Goal: Find specific page/section: Find specific page/section

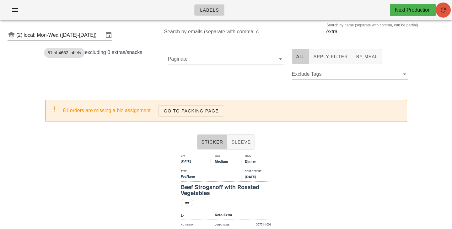
click at [444, 8] on icon "button" at bounding box center [443, 10] width 8 height 8
click at [360, 31] on input "extra" at bounding box center [382, 32] width 112 height 10
drag, startPoint x: 341, startPoint y: 33, endPoint x: 277, endPoint y: 33, distance: 64.0
click at [326, 33] on input "extra" at bounding box center [382, 32] width 112 height 10
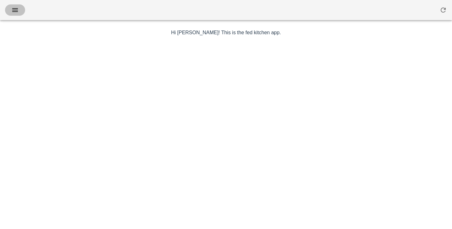
click at [18, 12] on icon "button" at bounding box center [15, 10] width 8 height 8
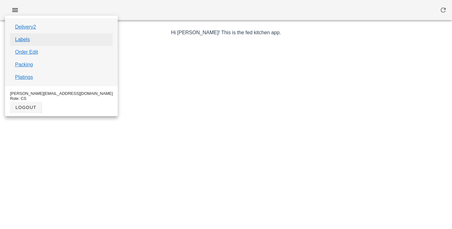
click at [27, 41] on link "Labels" at bounding box center [22, 40] width 15 height 8
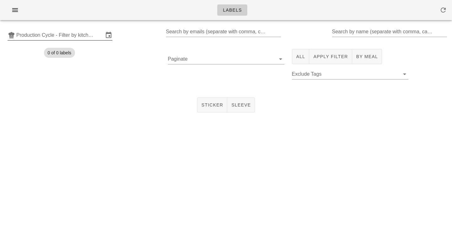
click at [80, 36] on input "Production Cycle - Filter by kitchen production schedules" at bounding box center [59, 35] width 87 height 10
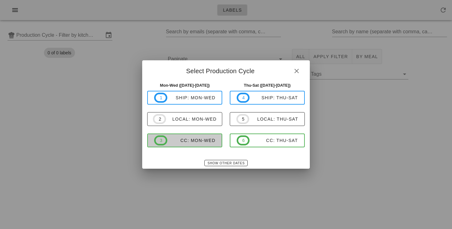
click at [183, 140] on div "CC: Mon-Wed" at bounding box center [191, 140] width 48 height 5
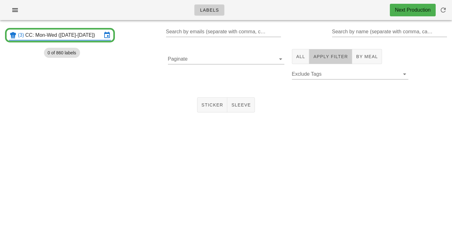
click at [339, 53] on button "Apply Filter" at bounding box center [330, 56] width 43 height 15
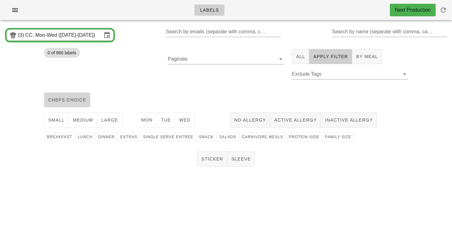
click at [75, 102] on span "chefs choice" at bounding box center [67, 99] width 38 height 5
click at [77, 120] on span "medium" at bounding box center [82, 119] width 21 height 5
click at [148, 117] on span "Mon" at bounding box center [147, 119] width 12 height 5
click at [170, 117] on span "Tue" at bounding box center [165, 119] width 10 height 5
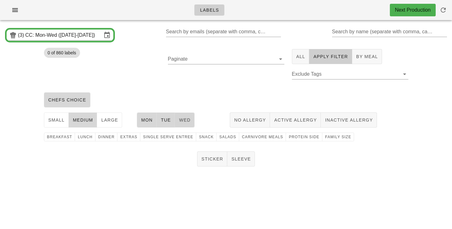
click at [183, 119] on span "Wed" at bounding box center [185, 119] width 12 height 5
click at [331, 137] on span "family size" at bounding box center [338, 137] width 26 height 4
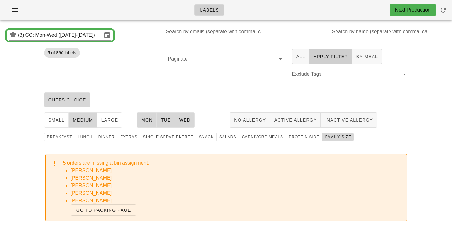
scroll to position [49, 0]
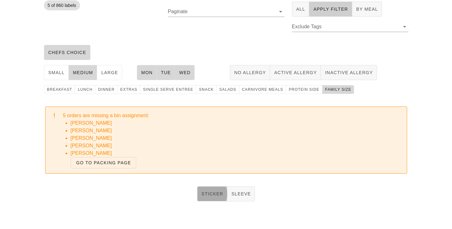
click at [213, 191] on span "Sticker" at bounding box center [212, 193] width 22 height 5
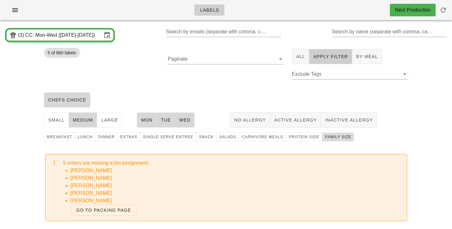
click at [336, 140] on button "family size" at bounding box center [338, 136] width 32 height 9
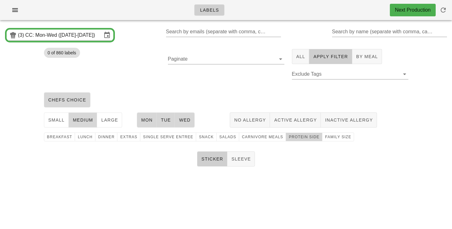
click at [296, 138] on span "protein side" at bounding box center [303, 137] width 31 height 4
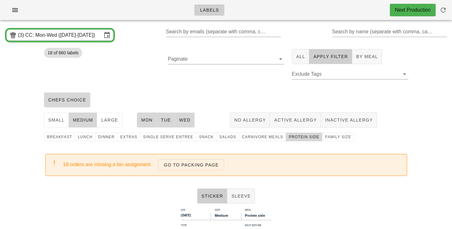
click at [259, 89] on div "Paginate" at bounding box center [226, 67] width 124 height 45
click at [224, 84] on div "Paginate" at bounding box center [226, 67] width 124 height 45
click at [288, 135] on span "protein side" at bounding box center [303, 137] width 31 height 4
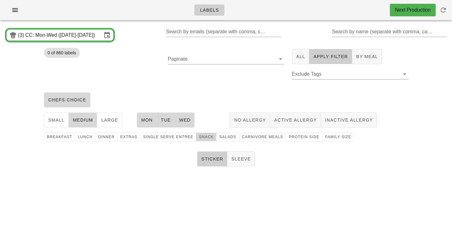
click at [203, 140] on button "snack" at bounding box center [206, 136] width 20 height 9
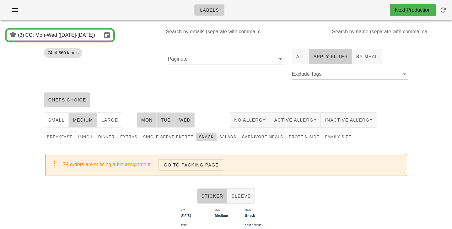
click at [230, 83] on div "Paginate" at bounding box center [226, 67] width 124 height 45
click at [205, 137] on span "snack" at bounding box center [206, 137] width 15 height 4
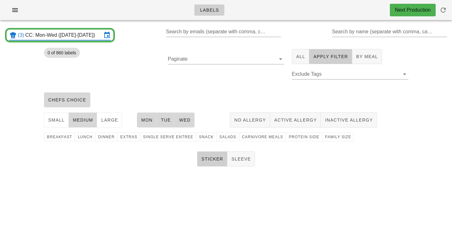
click at [80, 36] on input "CC: Mon-Wed (Sep 15-Sep 17)" at bounding box center [63, 35] width 77 height 10
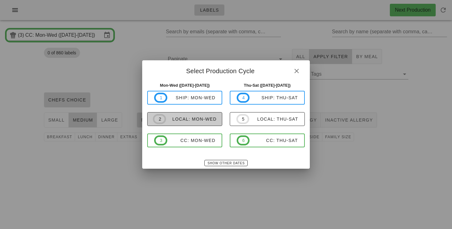
click at [166, 119] on div "local: Mon-Wed" at bounding box center [191, 118] width 51 height 5
type input "local: Mon-Wed ([DATE]-[DATE])"
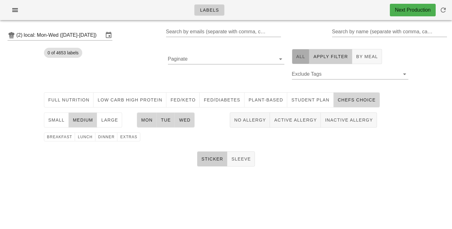
click at [302, 56] on span "All" at bounding box center [300, 56] width 9 height 5
click at [323, 57] on span "Apply Filter" at bounding box center [330, 56] width 35 height 5
click at [354, 30] on input "Search by name (separate with comma, can be partial)" at bounding box center [389, 32] width 114 height 10
type input "extra"
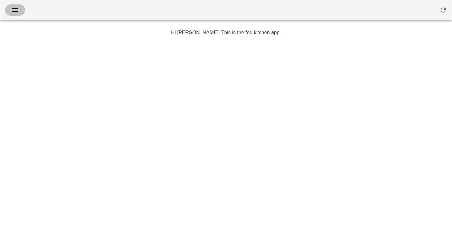
click at [20, 9] on button "button" at bounding box center [15, 9] width 20 height 11
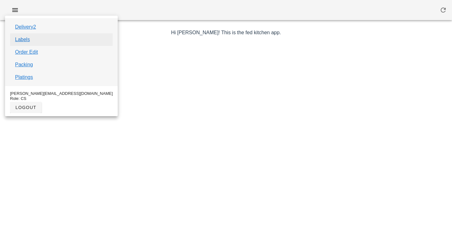
click at [25, 41] on link "Labels" at bounding box center [22, 40] width 15 height 8
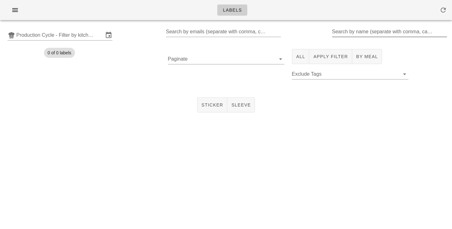
click at [370, 27] on input "Search by name (separate with comma, can be partial)" at bounding box center [389, 32] width 114 height 10
type input "extra"
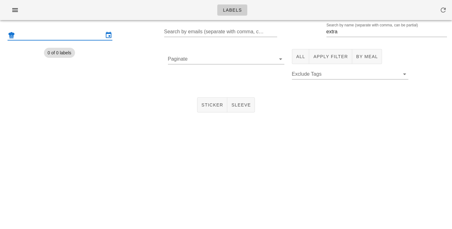
click at [93, 32] on input "text" at bounding box center [59, 35] width 87 height 10
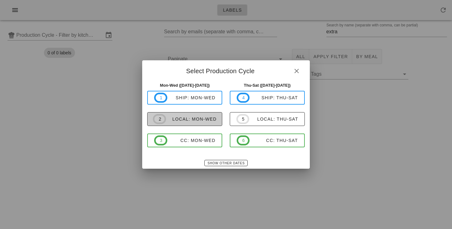
click at [209, 115] on span "2 local: Mon-Wed" at bounding box center [185, 119] width 64 height 10
type input "local: Mon-Wed ([DATE]-[DATE])"
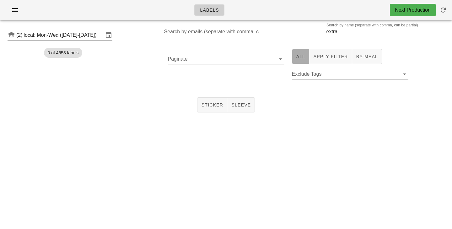
click at [300, 60] on button "All" at bounding box center [301, 56] width 18 height 15
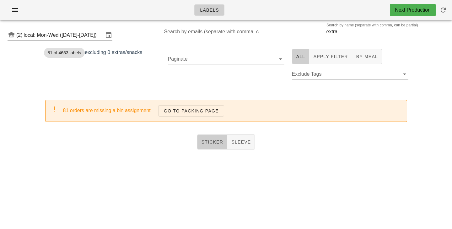
click at [209, 143] on span "Sticker" at bounding box center [212, 141] width 22 height 5
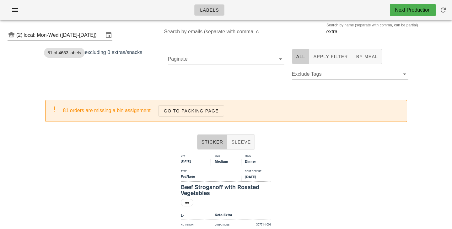
click at [244, 84] on div "Paginate" at bounding box center [226, 67] width 124 height 45
